Goal: Book appointment/travel/reservation

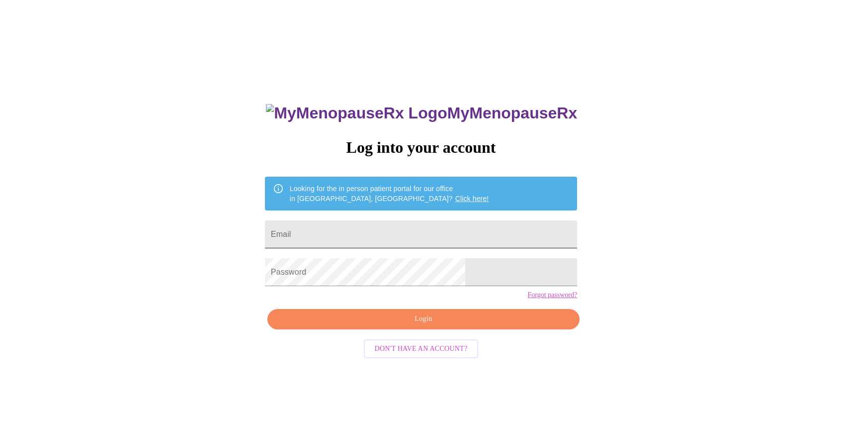
click at [423, 223] on input "Email" at bounding box center [421, 234] width 312 height 28
click at [392, 329] on button "Login" at bounding box center [424, 319] width 312 height 20
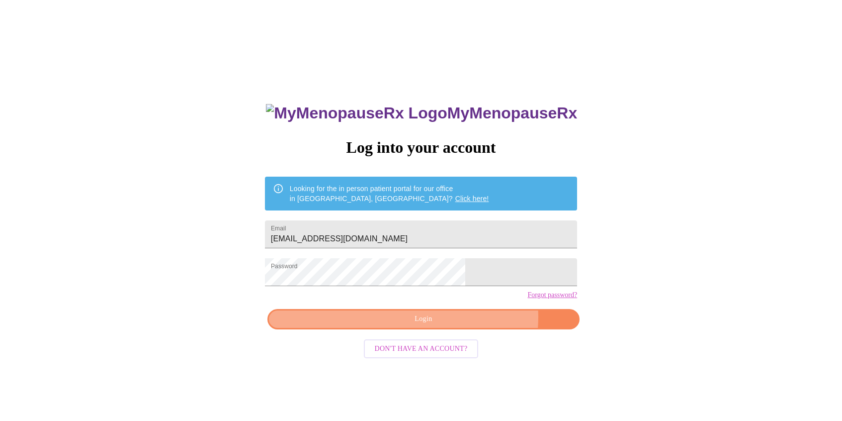
click at [459, 325] on span "Login" at bounding box center [423, 319] width 289 height 12
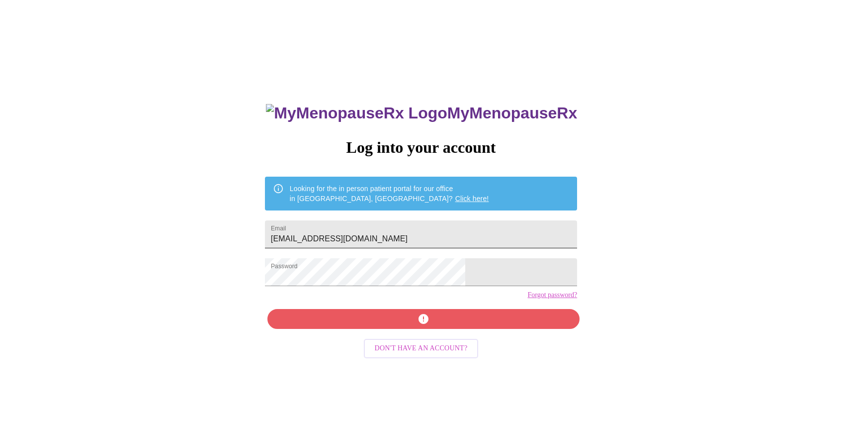
click at [411, 225] on input "klaod7@gmail.com" at bounding box center [421, 234] width 312 height 28
type input "greatlakesgal11@gmail.com"
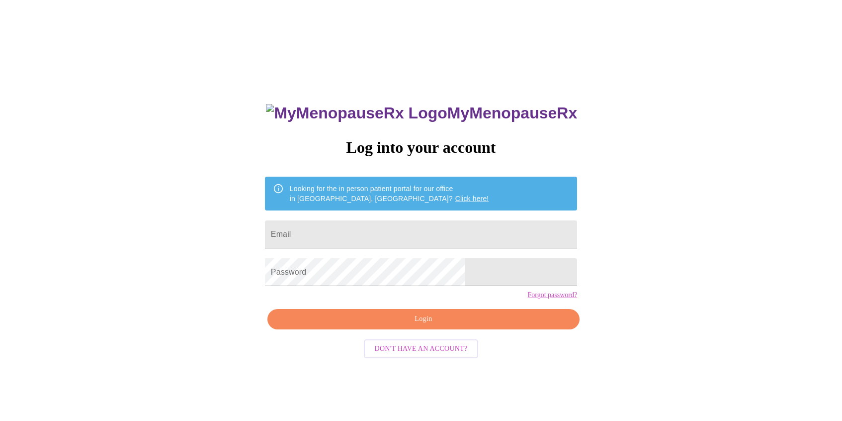
click at [358, 226] on input "Email" at bounding box center [421, 234] width 312 height 28
type input "[EMAIL_ADDRESS][DOMAIN_NAME]"
click at [349, 325] on span "Login" at bounding box center [423, 319] width 289 height 12
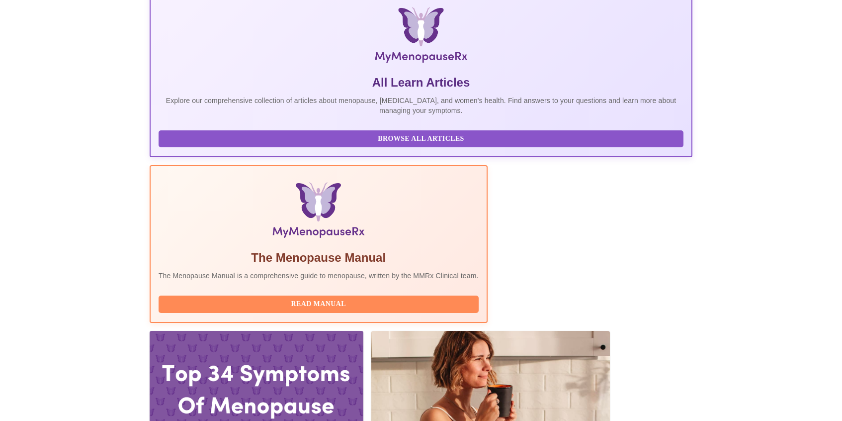
scroll to position [170, 0]
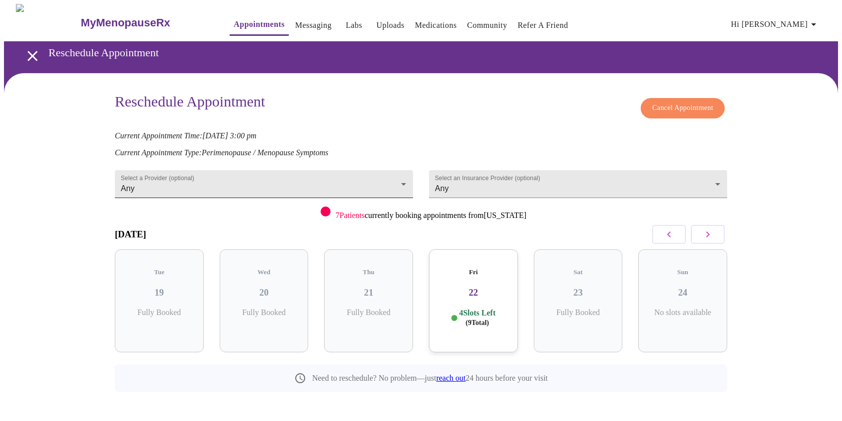
click at [400, 186] on body "MyMenopauseRx Appointments Messaging Labs Uploads Medications Community Refer a…" at bounding box center [421, 220] width 834 height 433
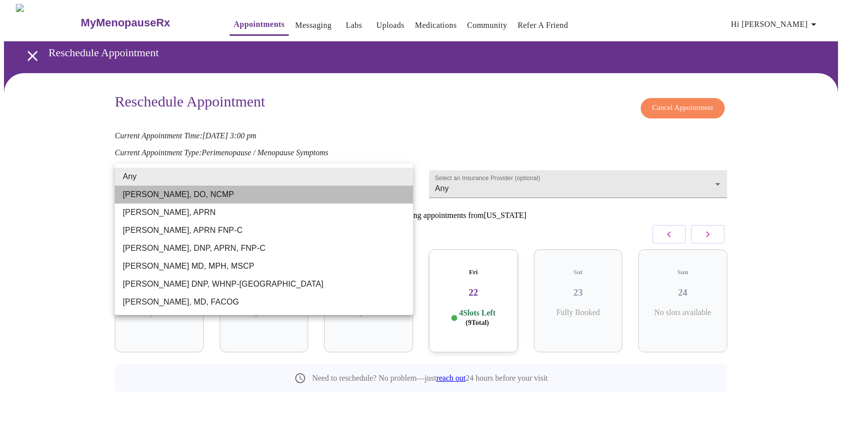
click at [358, 199] on li "[PERSON_NAME], DO, NCMP" at bounding box center [264, 194] width 298 height 18
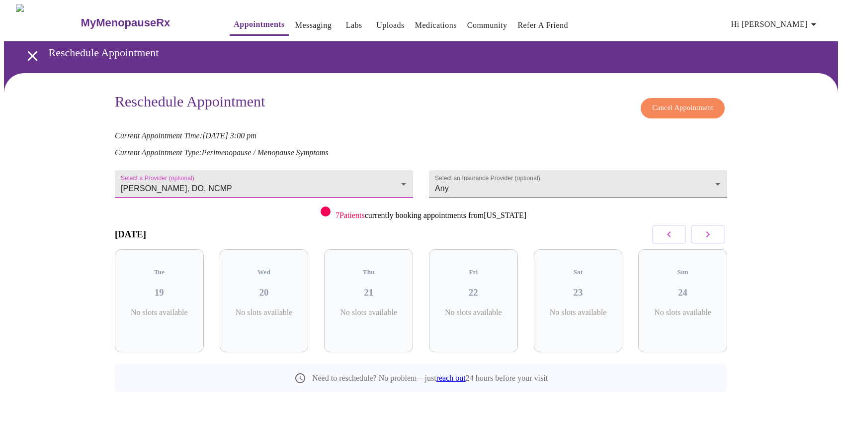
click at [482, 174] on body "MyMenopauseRx Appointments Messaging Labs Uploads Medications Community Refer a…" at bounding box center [421, 220] width 834 height 433
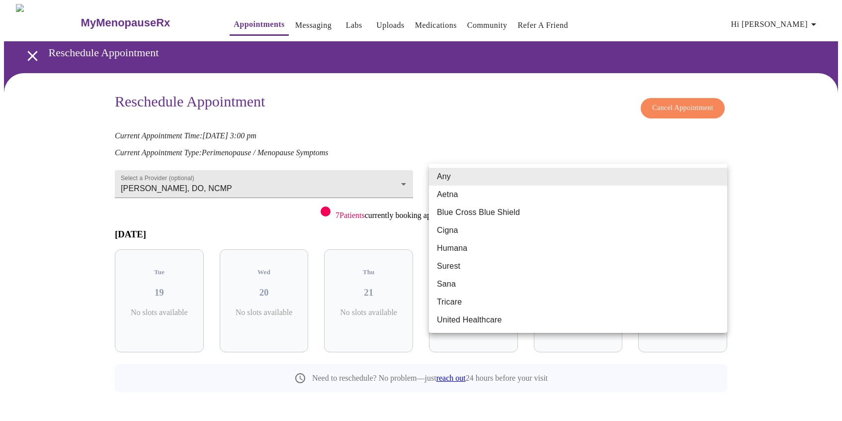
click at [487, 145] on div at bounding box center [421, 210] width 842 height 421
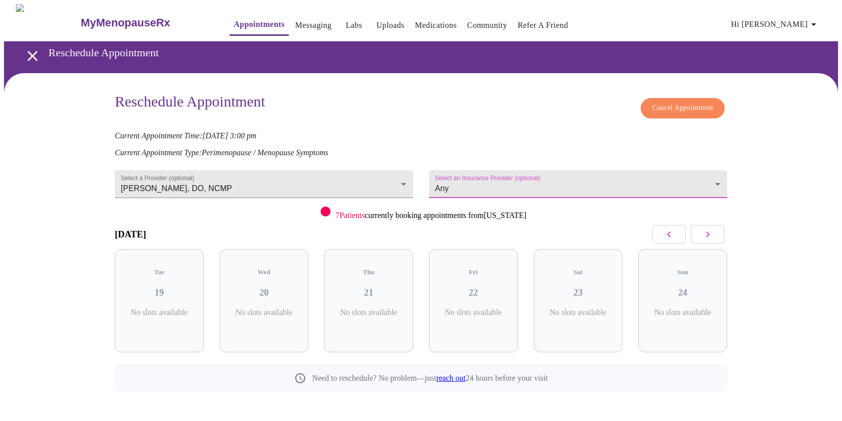
click at [706, 233] on icon "button" at bounding box center [708, 234] width 12 height 12
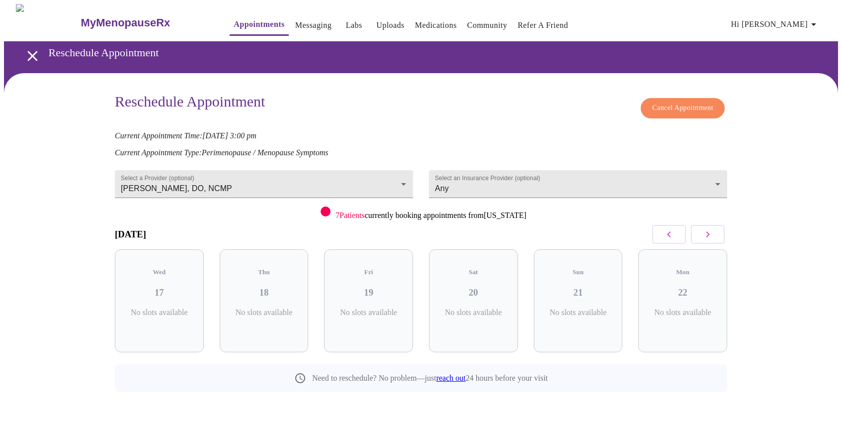
click at [706, 233] on icon "button" at bounding box center [708, 234] width 12 height 12
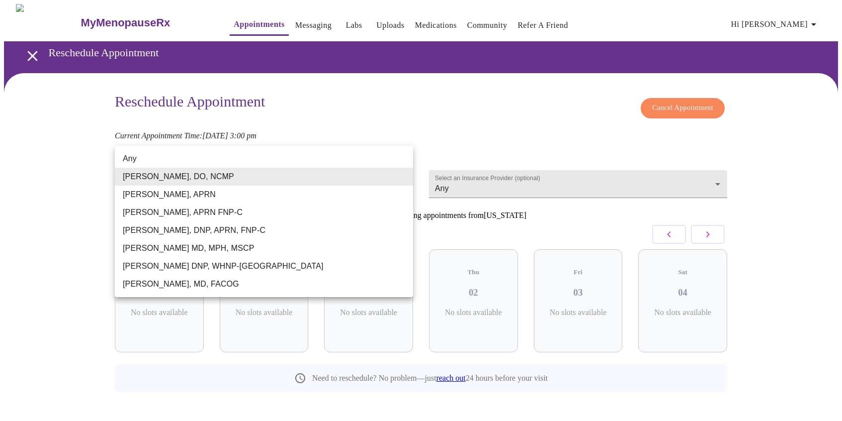
click at [378, 178] on body "MyMenopauseRx Appointments Messaging Labs Uploads Medications Community Refer a…" at bounding box center [421, 220] width 834 height 433
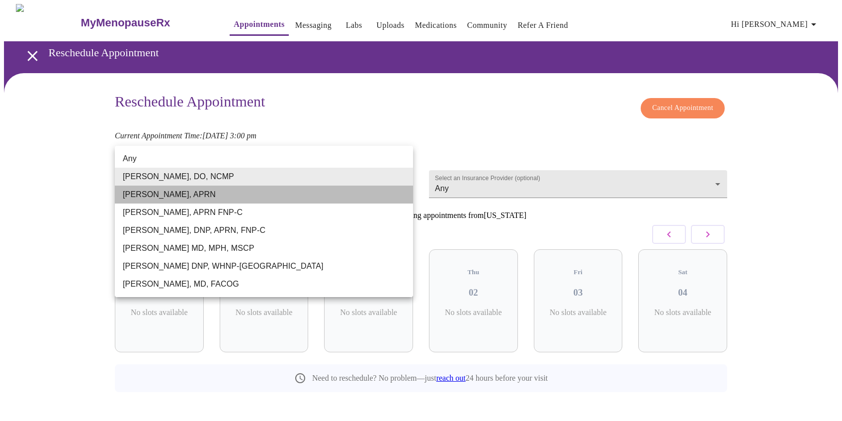
click at [351, 194] on li "Emilie McLain, APRN" at bounding box center [264, 194] width 298 height 18
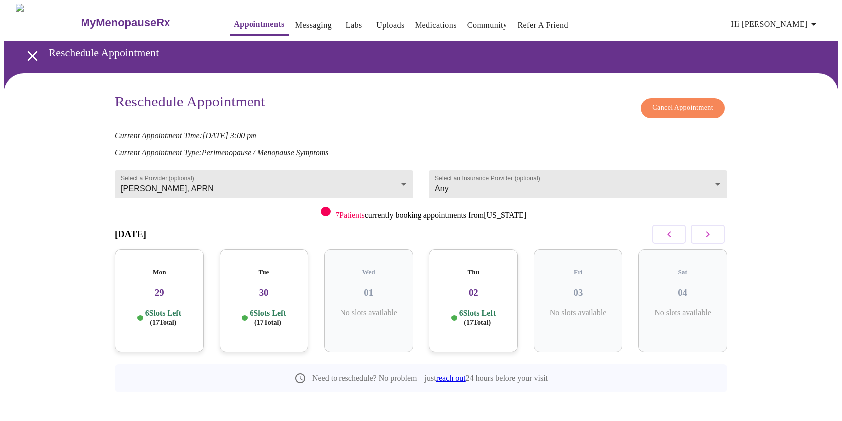
click at [296, 287] on h3 "30" at bounding box center [264, 292] width 73 height 11
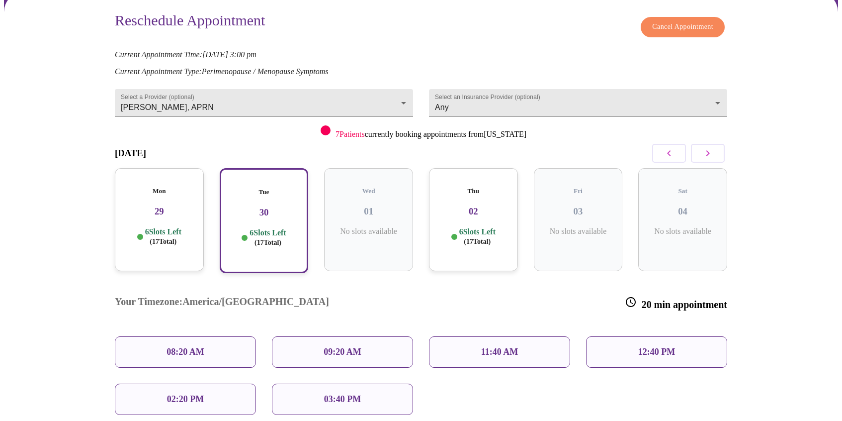
scroll to position [81, 0]
click at [668, 157] on icon "button" at bounding box center [669, 154] width 12 height 12
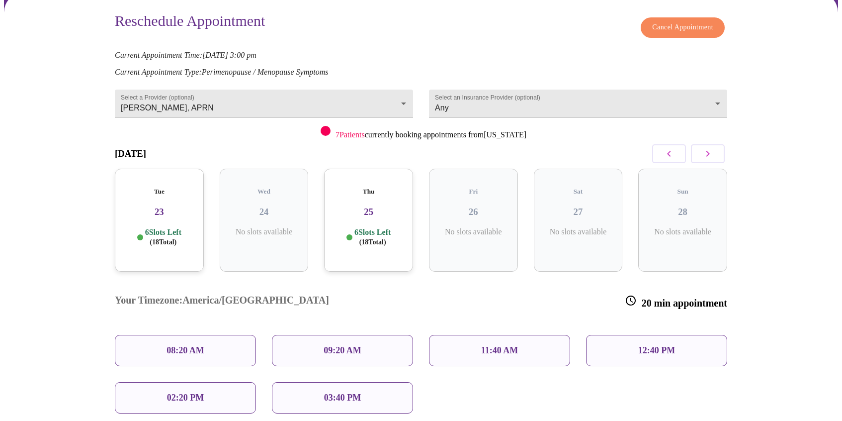
click at [174, 206] on h3 "23" at bounding box center [159, 211] width 73 height 11
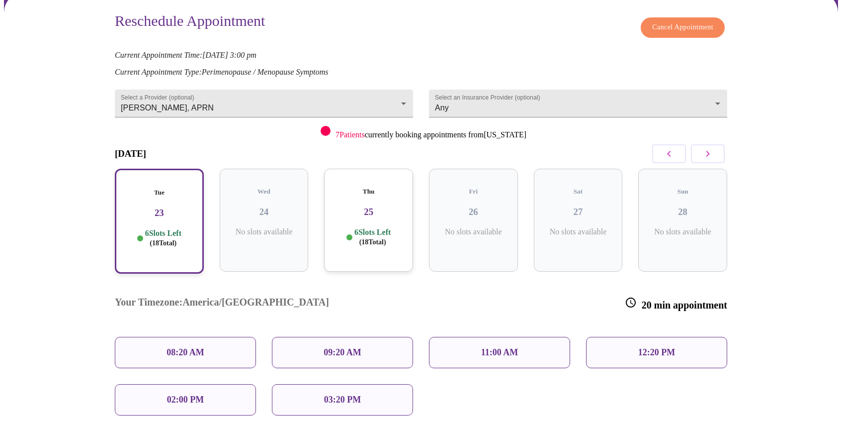
click at [182, 228] on p "6 Slots Left ( 18 Total)" at bounding box center [163, 237] width 36 height 19
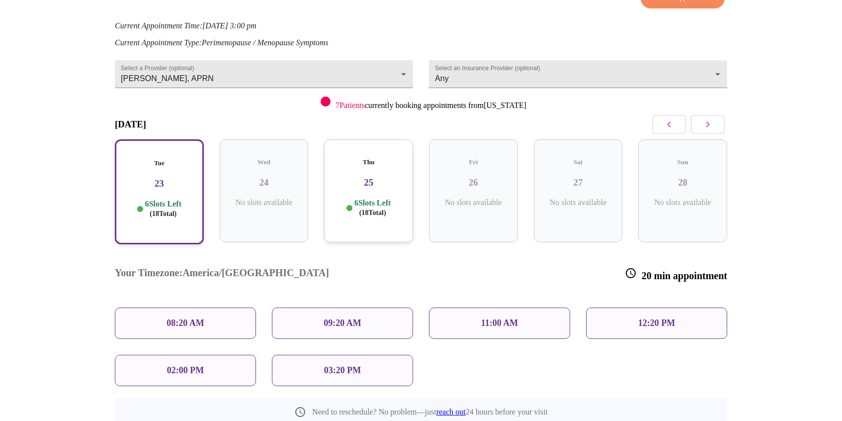
scroll to position [104, 0]
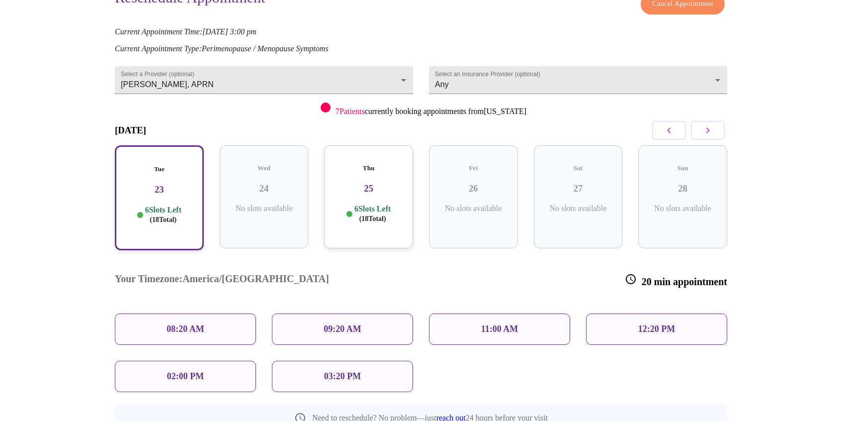
click at [672, 129] on icon "button" at bounding box center [669, 130] width 12 height 12
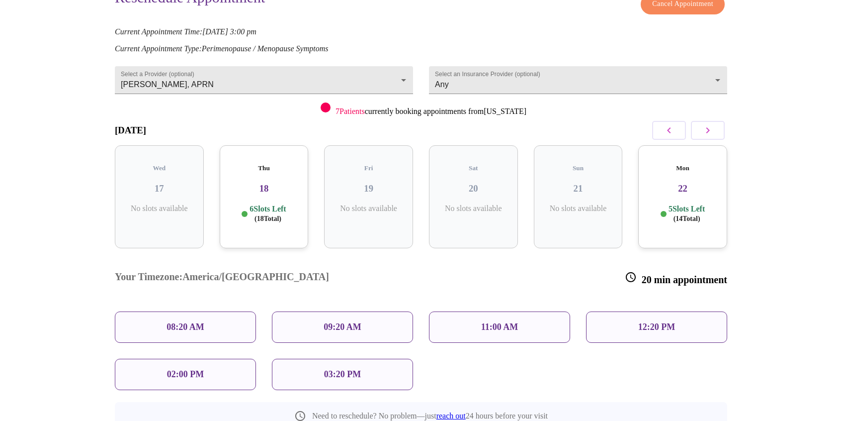
click at [258, 204] on p "6 Slots Left ( 18 Total)" at bounding box center [268, 213] width 36 height 19
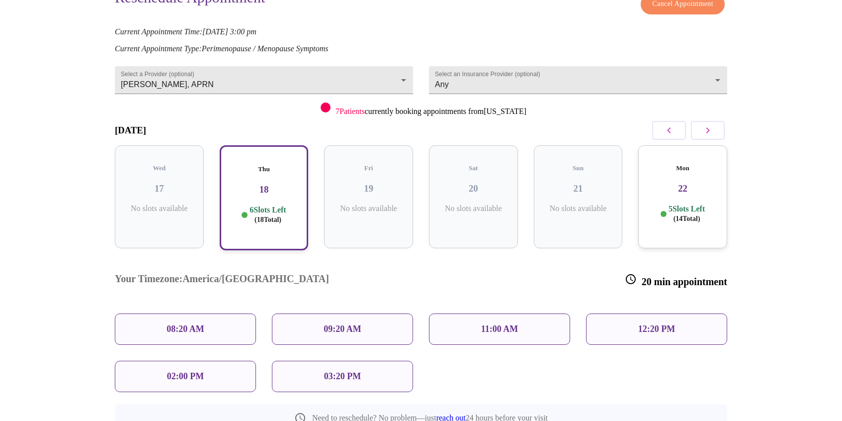
click at [632, 187] on div "Mon 22 5 Slots Left ( 14 Total)" at bounding box center [683, 197] width 105 height 121
click at [670, 185] on div "Mon 22 5 Slots Left ( 14 Total)" at bounding box center [683, 196] width 89 height 103
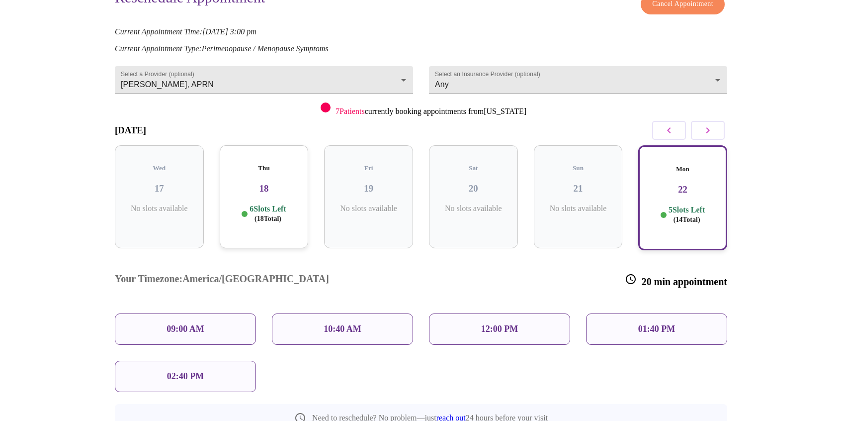
click at [283, 183] on h3 "18" at bounding box center [264, 188] width 73 height 11
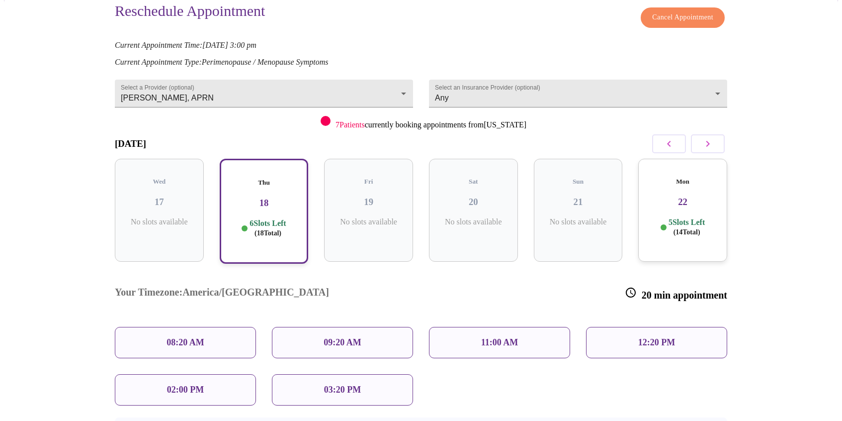
scroll to position [87, 0]
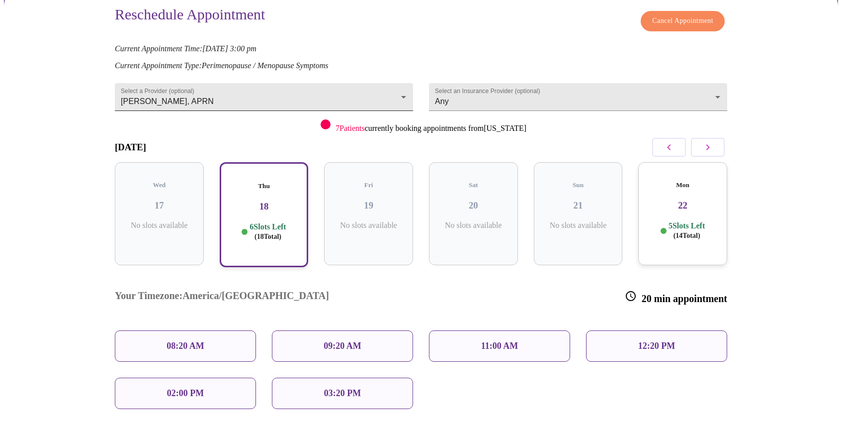
click at [401, 89] on body "MyMenopauseRx Appointments Messaging Labs Uploads Medications Community Refer a…" at bounding box center [421, 205] width 834 height 576
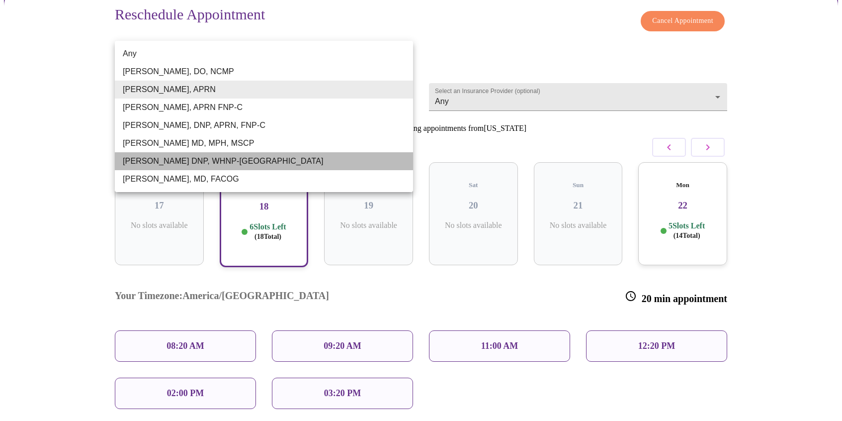
click at [289, 162] on li "Laura Smith DNP, WHNP-BC" at bounding box center [264, 161] width 298 height 18
type input "Laura Smith DNP, WHNP-BC"
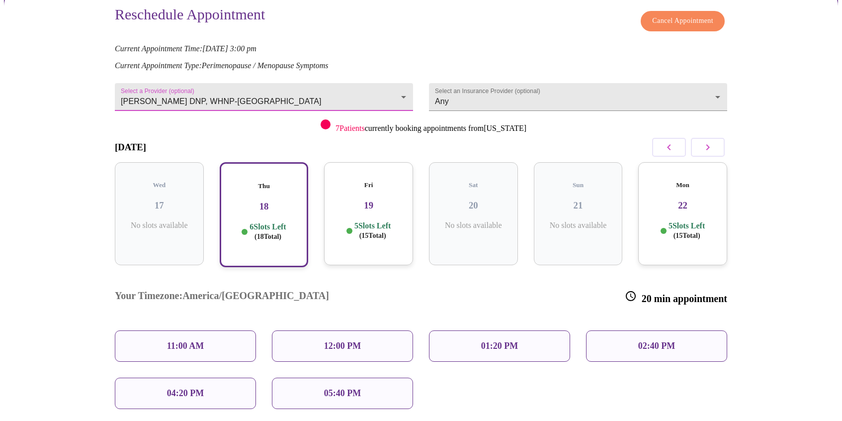
click at [175, 200] on h3 "17" at bounding box center [159, 205] width 73 height 11
click at [375, 200] on h3 "19" at bounding box center [368, 205] width 73 height 11
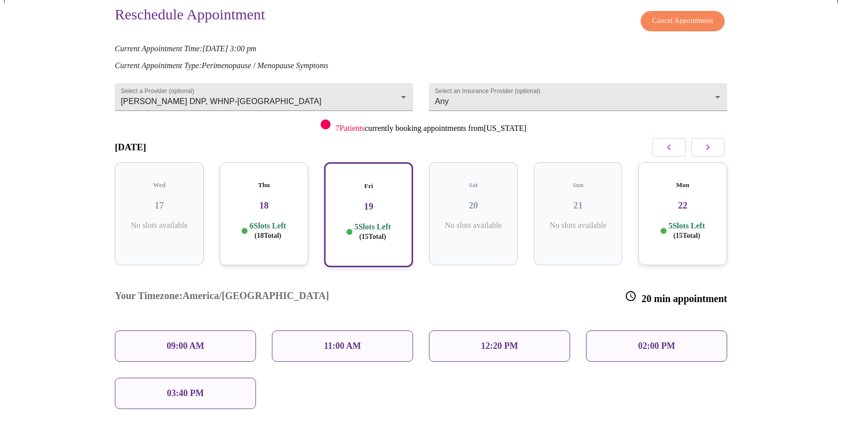
click at [271, 200] on h3 "18" at bounding box center [264, 205] width 73 height 11
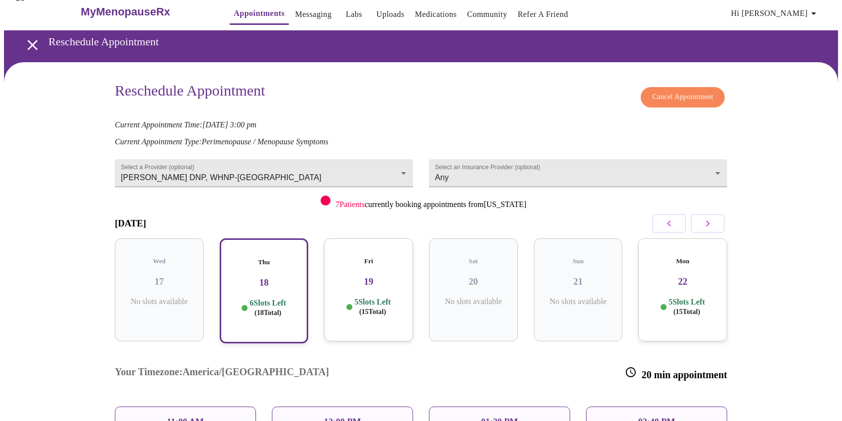
scroll to position [0, 0]
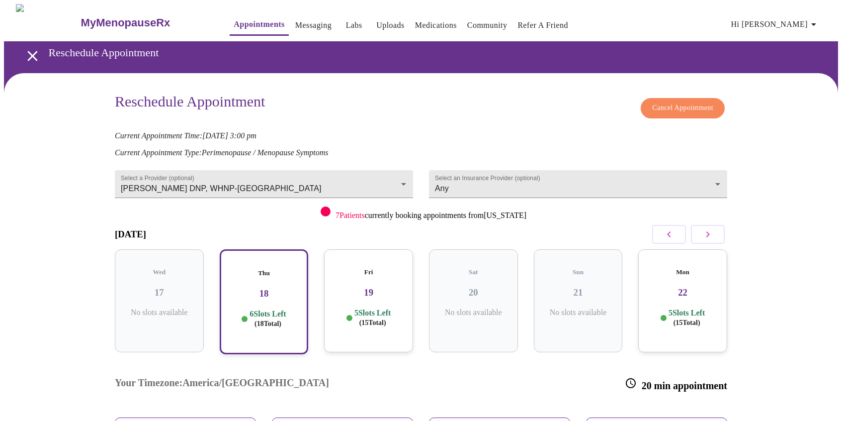
click at [27, 51] on icon "open drawer" at bounding box center [32, 56] width 10 height 10
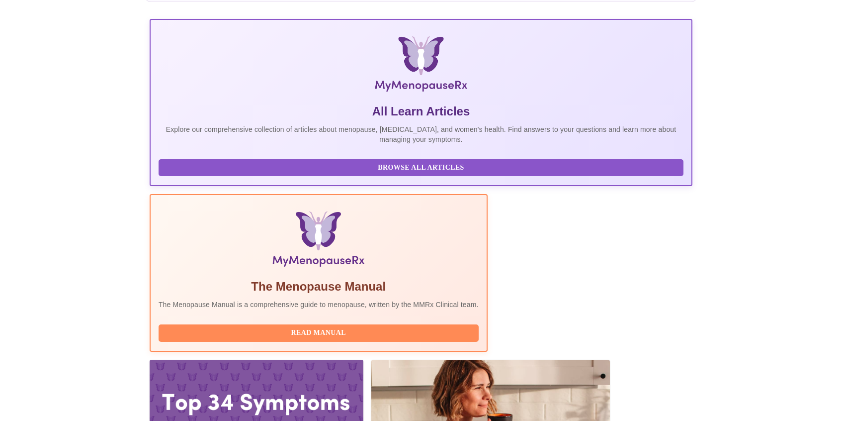
scroll to position [135, 0]
